Goal: Information Seeking & Learning: Check status

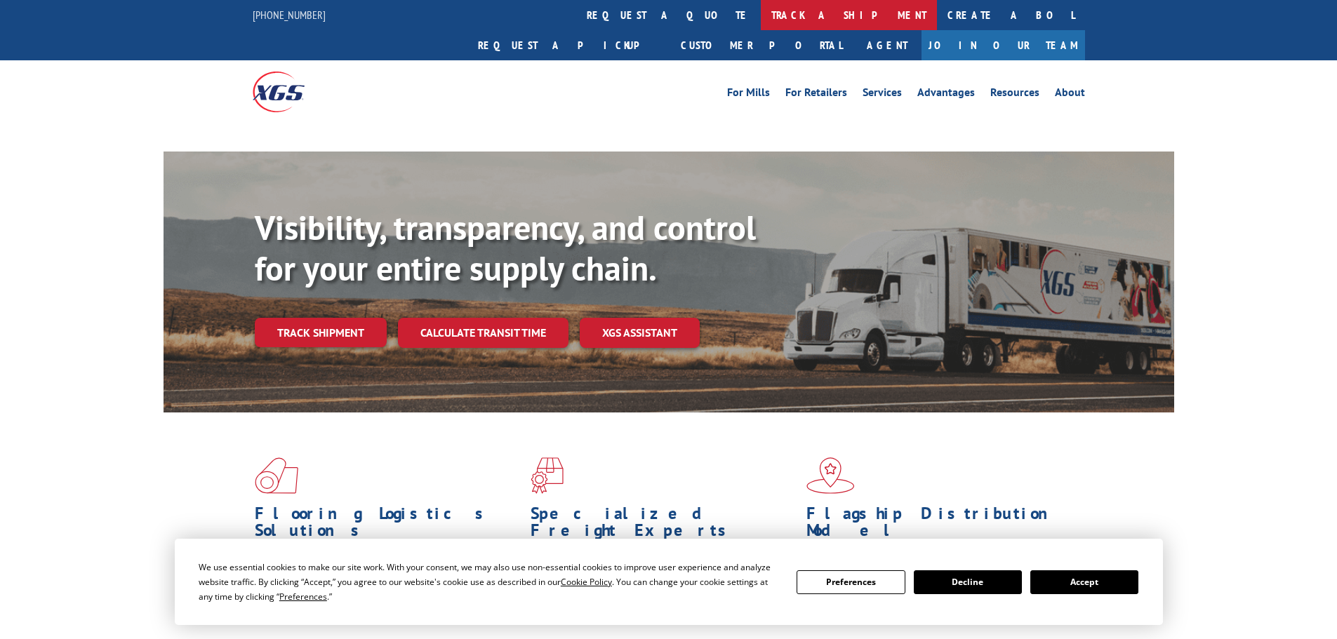
click at [761, 28] on link "track a shipment" at bounding box center [849, 15] width 176 height 30
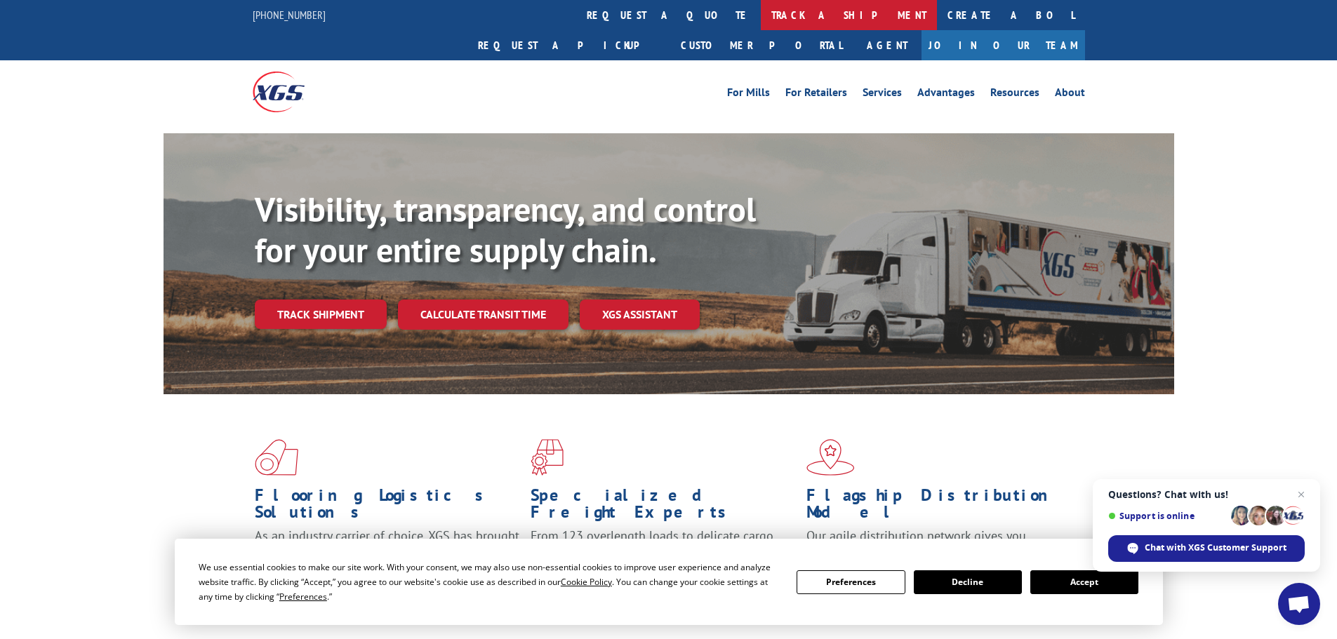
click at [761, 25] on link "track a shipment" at bounding box center [849, 15] width 176 height 30
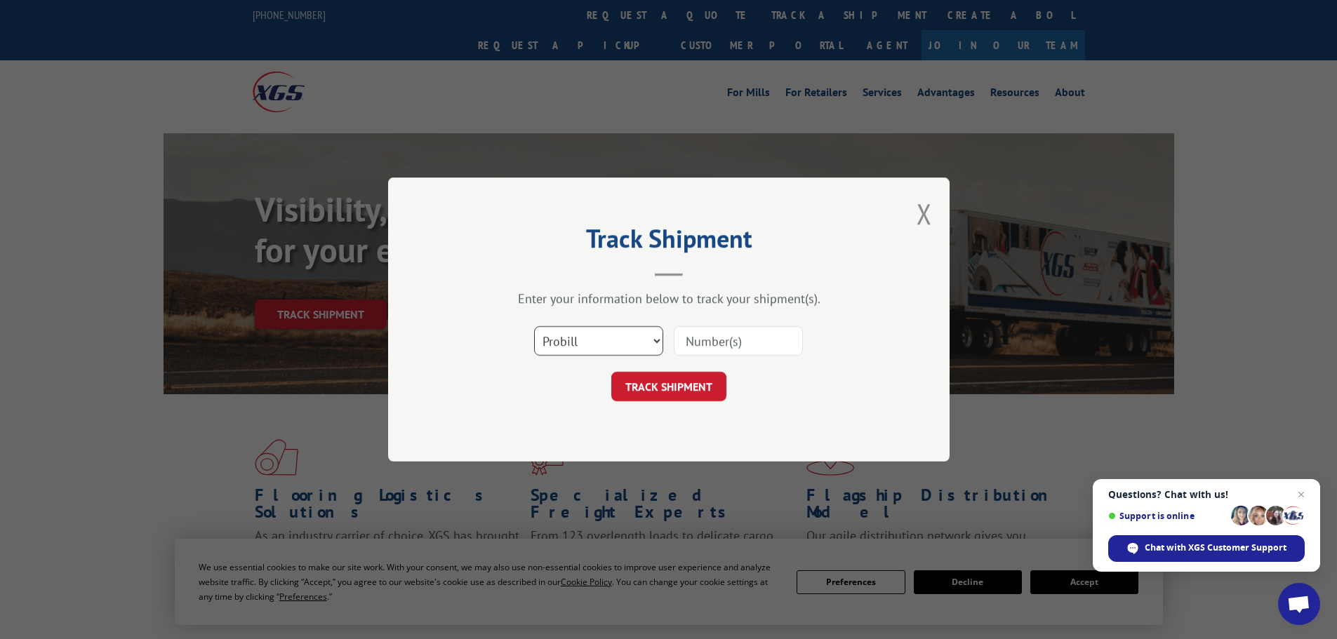
drag, startPoint x: 608, startPoint y: 340, endPoint x: 608, endPoint y: 351, distance: 11.2
click at [608, 340] on select "Select category... Probill BOL PO" at bounding box center [598, 340] width 129 height 29
select select "bol"
click at [534, 326] on select "Select category... Probill BOL PO" at bounding box center [598, 340] width 129 height 29
click at [682, 342] on input at bounding box center [738, 340] width 129 height 29
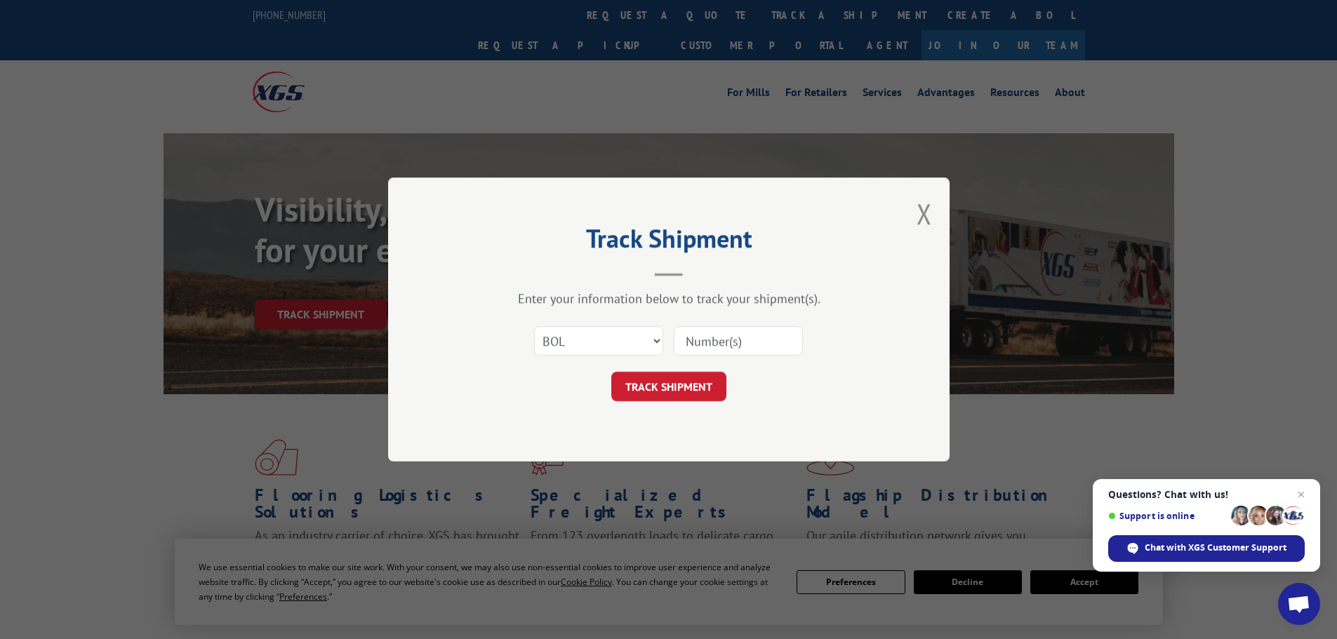
paste input "6021941"
type input "6021941"
click at [647, 387] on button "TRACK SHIPMENT" at bounding box center [668, 386] width 115 height 29
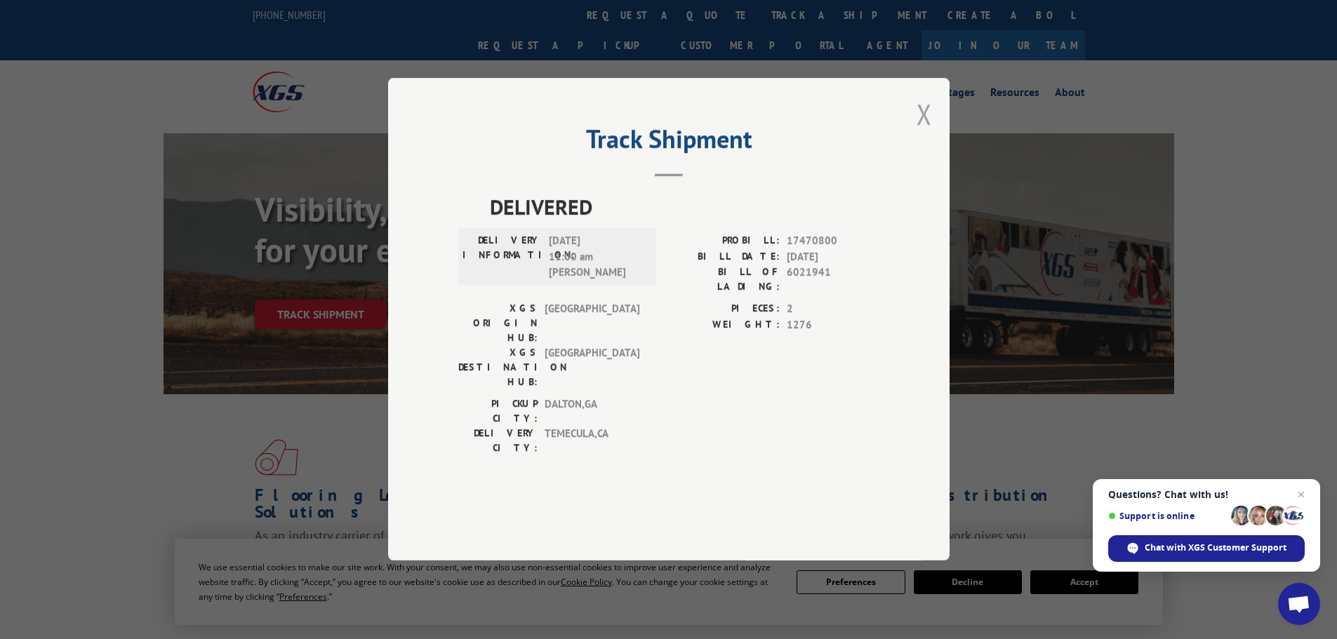
drag, startPoint x: 923, startPoint y: 156, endPoint x: 835, endPoint y: 95, distance: 107.4
click at [923, 133] on button "Close modal" at bounding box center [923, 113] width 15 height 37
